Goal: Navigation & Orientation: Find specific page/section

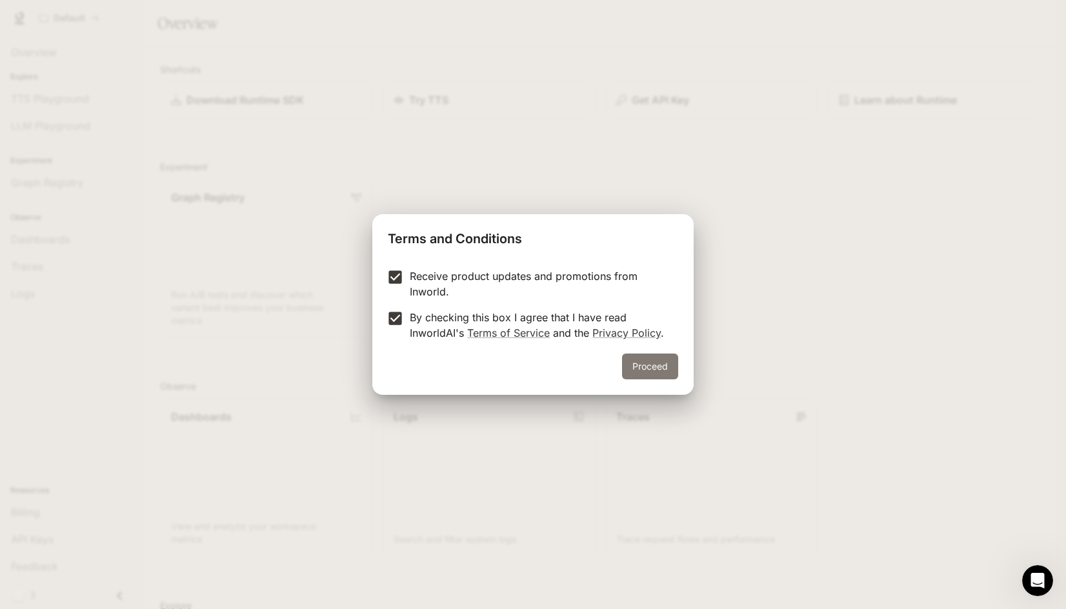
click at [657, 364] on button "Proceed" at bounding box center [650, 366] width 56 height 26
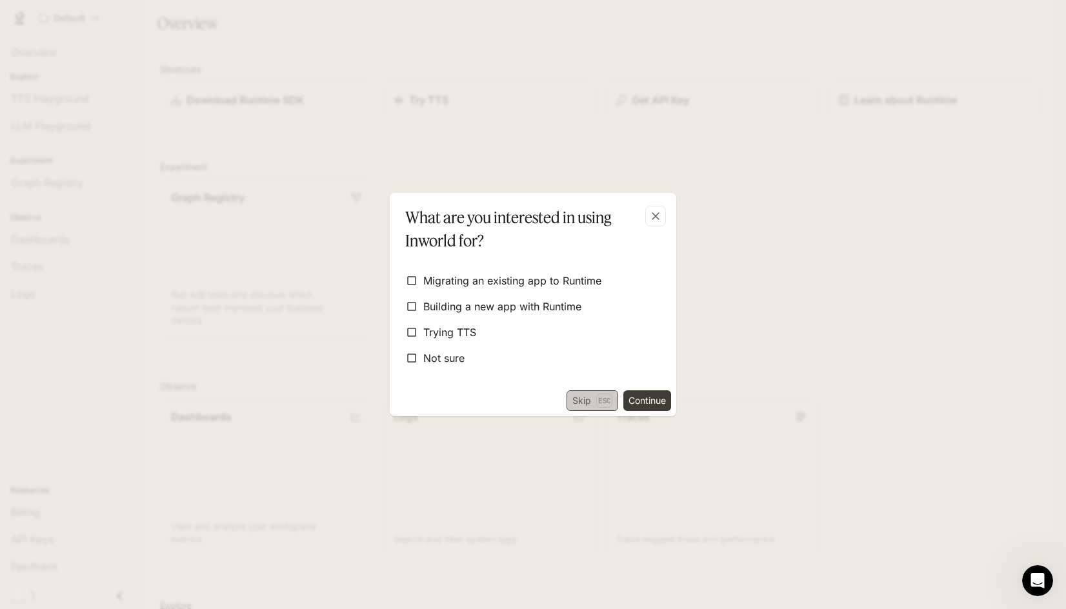
click at [575, 399] on button "Skip Esc" at bounding box center [592, 400] width 52 height 21
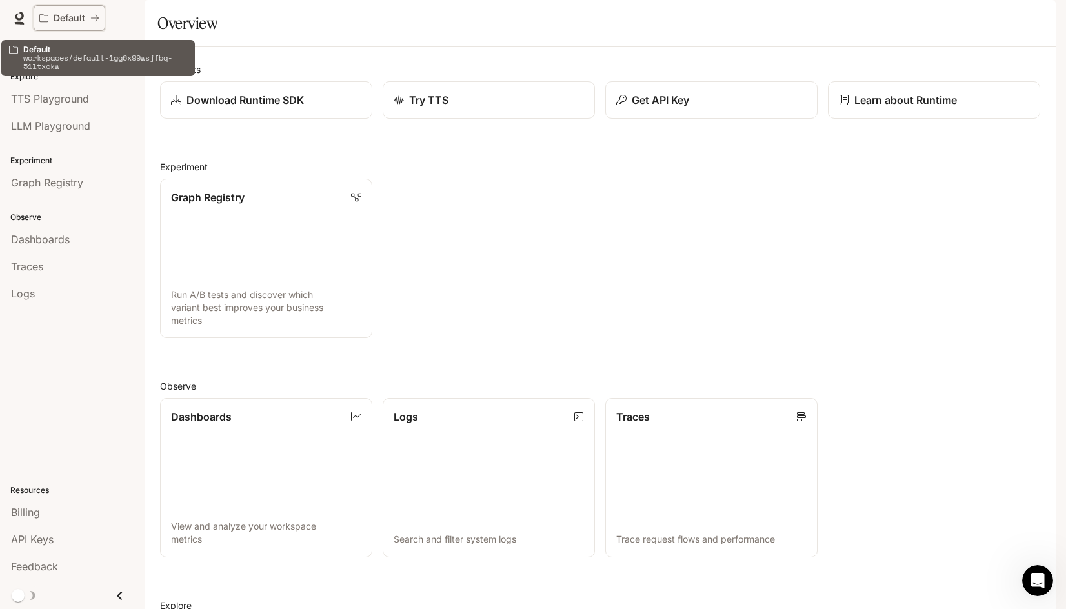
click at [70, 18] on p "Default" at bounding box center [70, 18] width 32 height 11
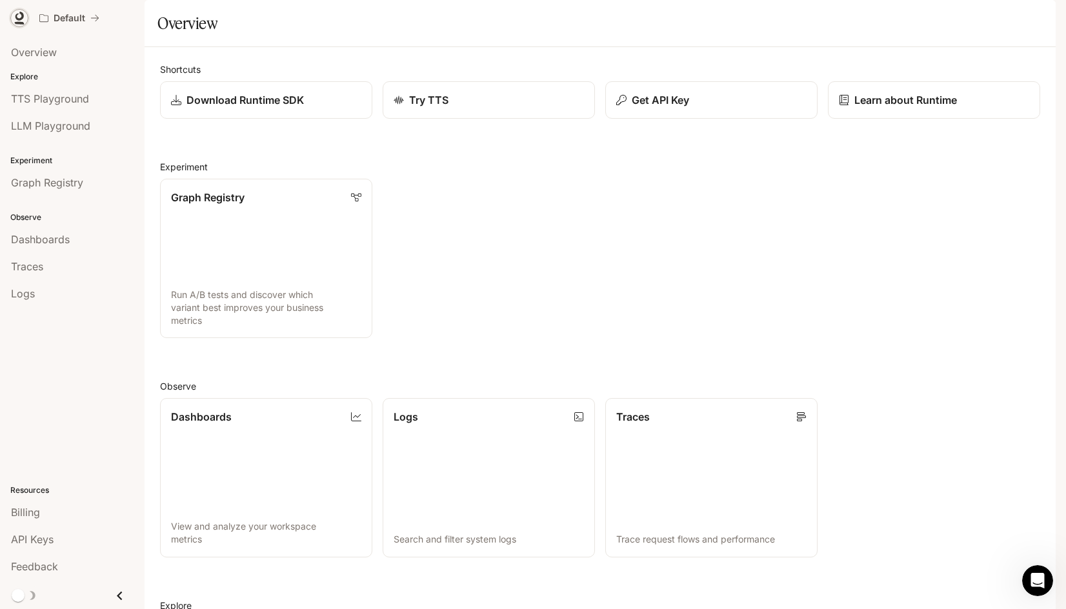
click at [17, 20] on icon at bounding box center [19, 18] width 13 height 13
